Goal: Task Accomplishment & Management: Manage account settings

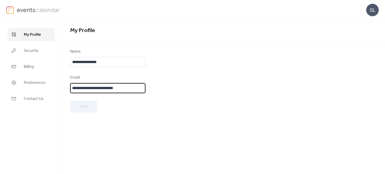
drag, startPoint x: 87, startPoint y: 90, endPoint x: 66, endPoint y: 86, distance: 21.9
click at [66, 86] on div "**********" at bounding box center [224, 81] width 322 height 64
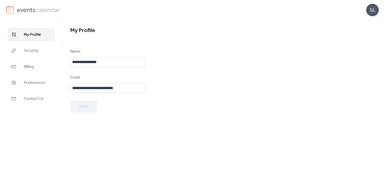
click at [116, 57] on div "**********" at bounding box center [107, 58] width 75 height 19
click at [239, 81] on form "**********" at bounding box center [223, 81] width 307 height 64
click at [11, 10] on img at bounding box center [10, 10] width 8 height 8
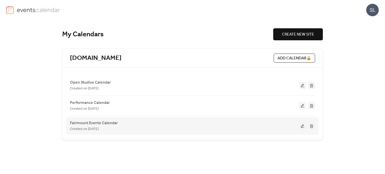
click at [301, 125] on button at bounding box center [302, 126] width 7 height 8
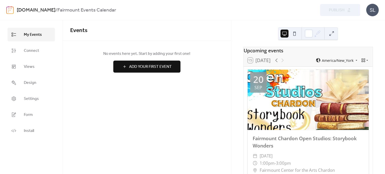
click at [53, 10] on link "[DOMAIN_NAME]" at bounding box center [36, 11] width 39 height 10
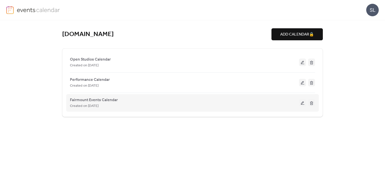
click at [304, 103] on button at bounding box center [302, 103] width 7 height 8
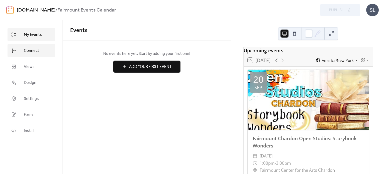
click at [34, 49] on span "Connect" at bounding box center [31, 51] width 15 height 6
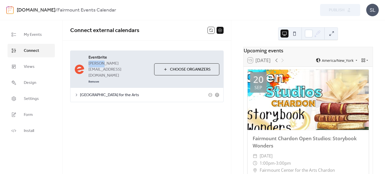
drag, startPoint x: 87, startPoint y: 63, endPoint x: 101, endPoint y: 64, distance: 14.0
click at [101, 64] on div "Eventbrite [PERSON_NAME][EMAIL_ADDRESS][DOMAIN_NAME] Remove Choose Organizers" at bounding box center [146, 69] width 153 height 37
click at [101, 64] on span "[PERSON_NAME][EMAIL_ADDRESS][DOMAIN_NAME]" at bounding box center [119, 70] width 62 height 18
click at [163, 63] on button "Choose Organizers" at bounding box center [186, 69] width 65 height 12
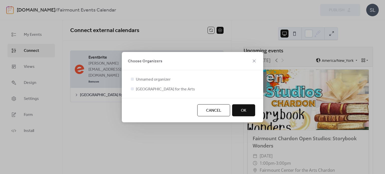
click at [238, 115] on button "OK" at bounding box center [243, 110] width 23 height 12
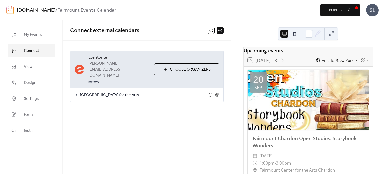
click at [140, 109] on div "**********" at bounding box center [147, 71] width 168 height 102
click at [29, 64] on span "Views" at bounding box center [29, 67] width 11 height 6
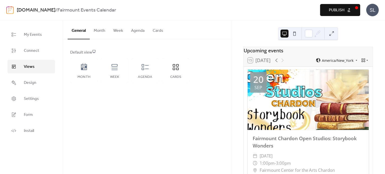
click at [30, 28] on li "My Events" at bounding box center [31, 35] width 47 height 14
click at [30, 35] on span "My Events" at bounding box center [33, 35] width 18 height 6
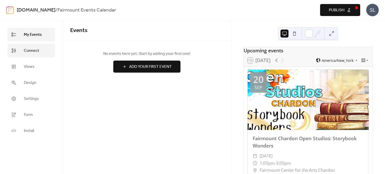
click at [28, 48] on span "Connect" at bounding box center [31, 51] width 15 height 6
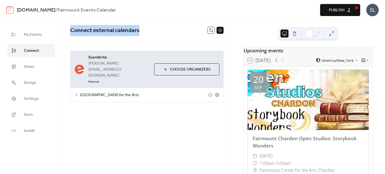
drag, startPoint x: 144, startPoint y: 31, endPoint x: 67, endPoint y: 31, distance: 76.9
click at [67, 31] on div "Connect external calendars" at bounding box center [147, 30] width 168 height 20
click at [335, 12] on span "Publish" at bounding box center [337, 10] width 16 height 6
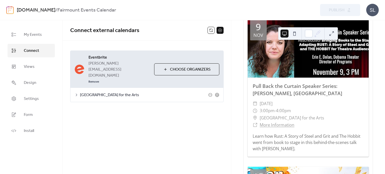
scroll to position [757, 0]
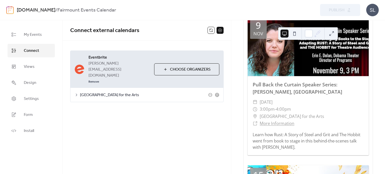
click at [49, 11] on link "[DOMAIN_NAME]" at bounding box center [36, 11] width 39 height 10
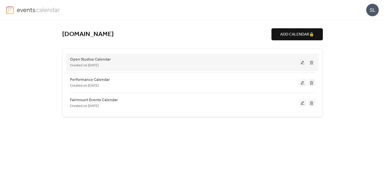
click at [302, 65] on button at bounding box center [302, 63] width 7 height 8
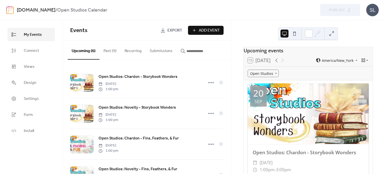
click at [40, 10] on link "[DOMAIN_NAME]" at bounding box center [36, 11] width 39 height 10
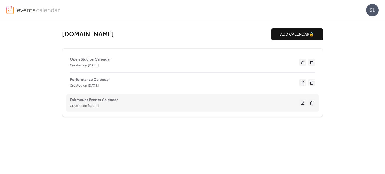
click at [302, 102] on button at bounding box center [302, 103] width 7 height 8
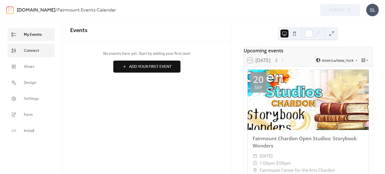
click at [24, 55] on link "Connect" at bounding box center [31, 51] width 47 height 14
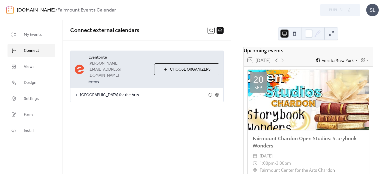
click at [50, 9] on link "[DOMAIN_NAME]" at bounding box center [36, 11] width 39 height 10
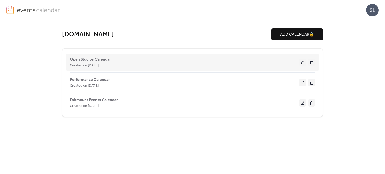
click at [304, 63] on button at bounding box center [302, 63] width 7 height 8
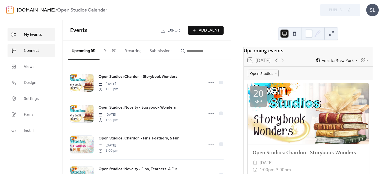
click at [42, 54] on link "Connect" at bounding box center [31, 51] width 47 height 14
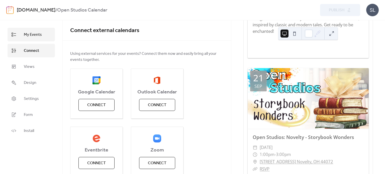
click at [32, 36] on span "My Events" at bounding box center [33, 35] width 18 height 6
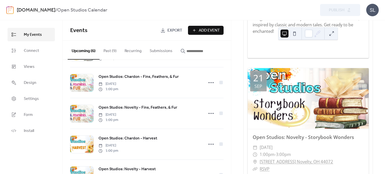
scroll to position [85, 0]
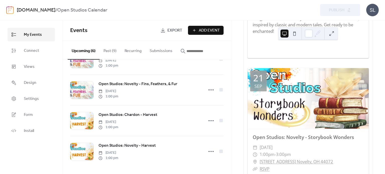
click at [201, 28] on span "Add Event" at bounding box center [209, 31] width 21 height 6
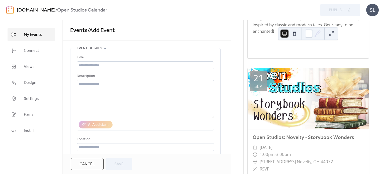
click at [93, 163] on span "Cancel" at bounding box center [86, 164] width 15 height 6
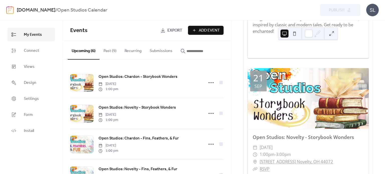
click at [43, 9] on link "[DOMAIN_NAME]" at bounding box center [36, 11] width 39 height 10
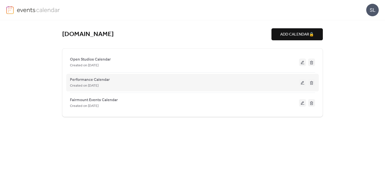
click at [299, 83] on button at bounding box center [302, 83] width 7 height 8
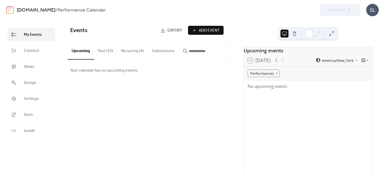
click at [103, 54] on button "Past (10)" at bounding box center [105, 50] width 23 height 19
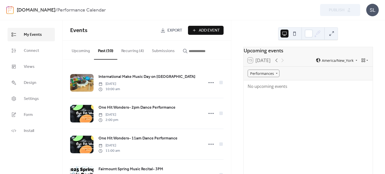
click at [140, 54] on button "Recurring (4)" at bounding box center [132, 50] width 31 height 19
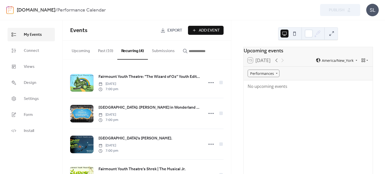
click at [109, 49] on button "Past (10)" at bounding box center [105, 50] width 23 height 19
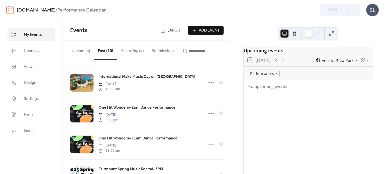
click at [84, 51] on button "Upcoming" at bounding box center [81, 50] width 26 height 19
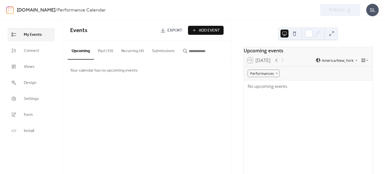
click at [45, 12] on link "[DOMAIN_NAME]" at bounding box center [36, 11] width 39 height 10
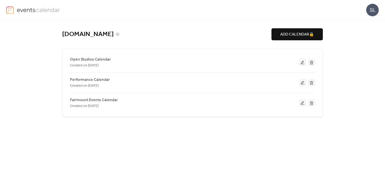
click at [161, 33] on div "[DOMAIN_NAME]" at bounding box center [166, 34] width 209 height 8
